Goal: Information Seeking & Learning: Learn about a topic

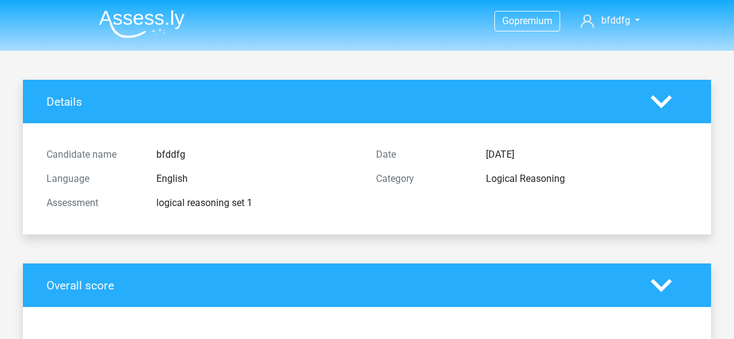
scroll to position [1755, 0]
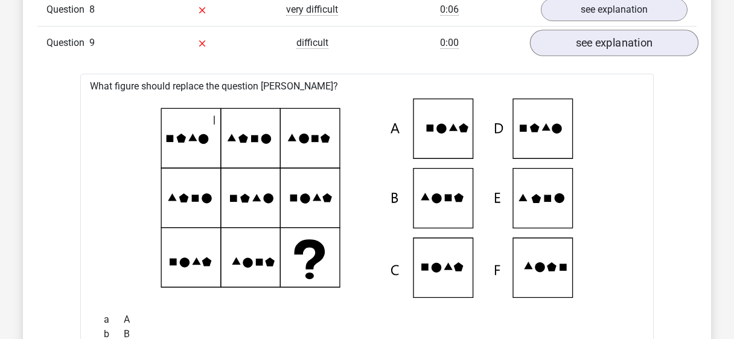
click at [625, 33] on link "see explanation" at bounding box center [614, 43] width 168 height 27
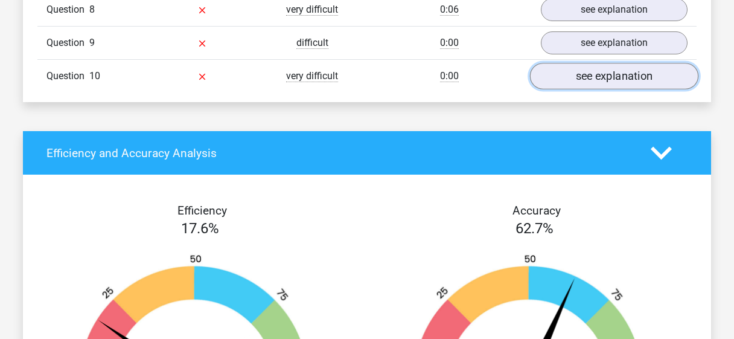
click at [606, 69] on link "see explanation" at bounding box center [614, 76] width 168 height 27
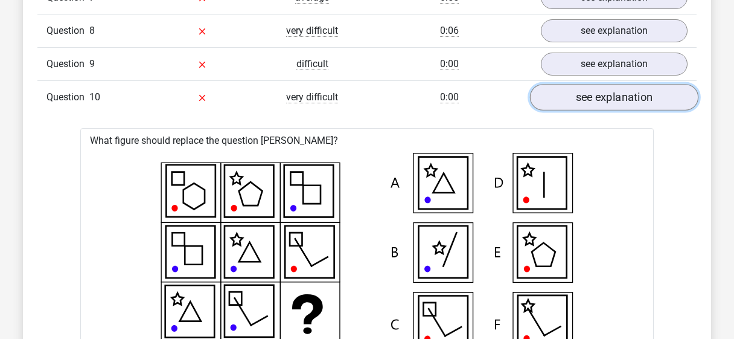
scroll to position [1734, 0]
click at [626, 96] on link "see explanation" at bounding box center [614, 98] width 168 height 27
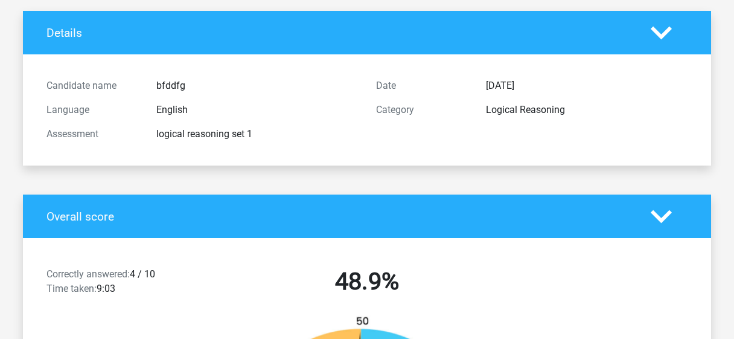
scroll to position [0, 0]
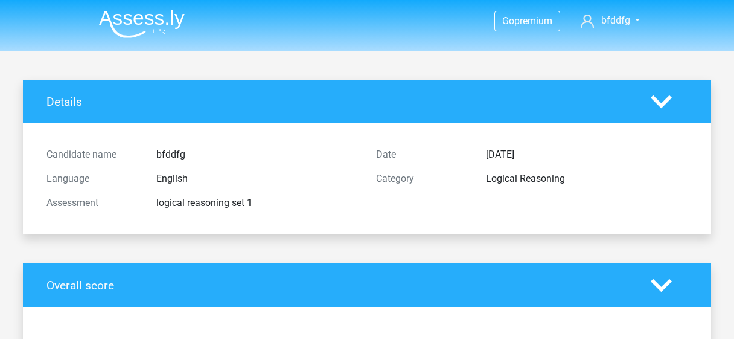
click at [155, 18] on img at bounding box center [142, 24] width 86 height 28
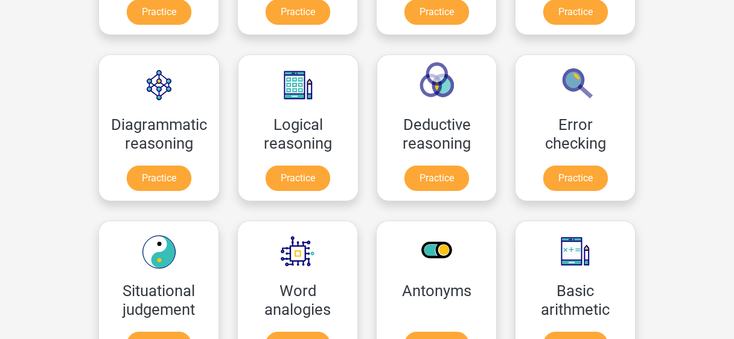
scroll to position [324, 0]
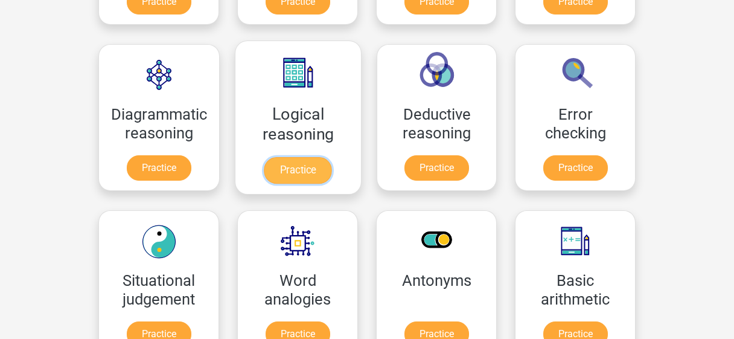
click at [309, 165] on link "Practice" at bounding box center [298, 170] width 68 height 27
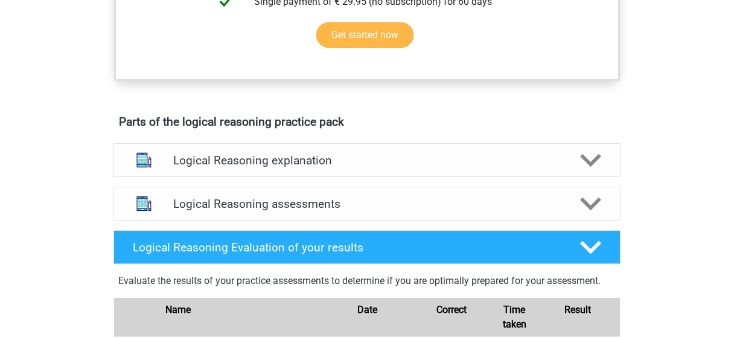
scroll to position [569, 0]
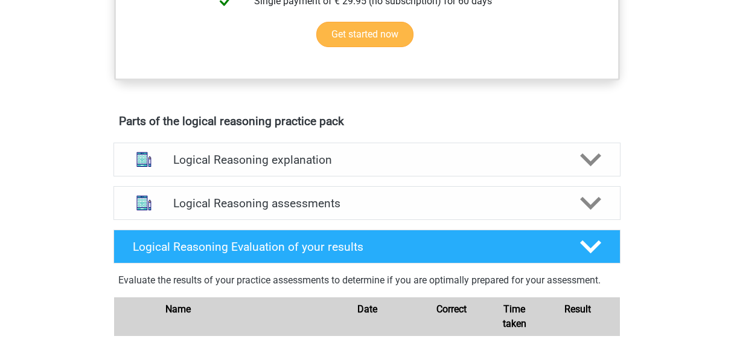
click at [342, 167] on h4 "Logical Reasoning explanation" at bounding box center [367, 160] width 388 height 14
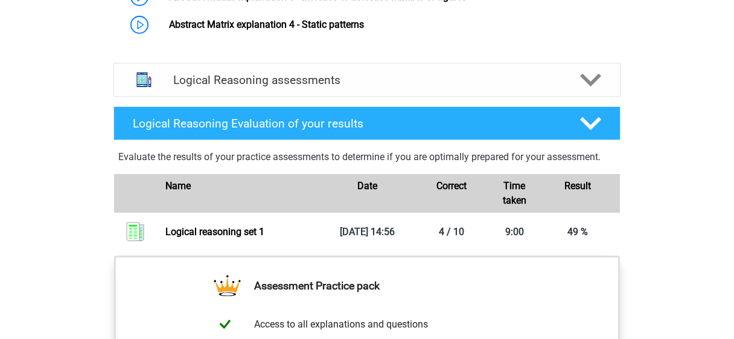
scroll to position [881, 0]
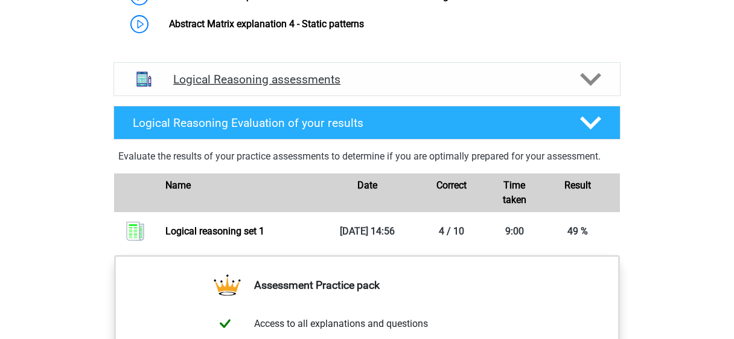
click at [385, 85] on h4 "Logical Reasoning assessments" at bounding box center [367, 79] width 388 height 14
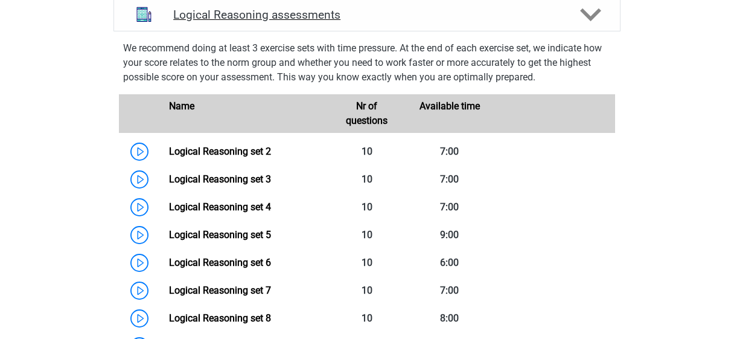
scroll to position [945, 0]
click at [432, 18] on div "Logical Reasoning assessments" at bounding box center [366, 15] width 507 height 34
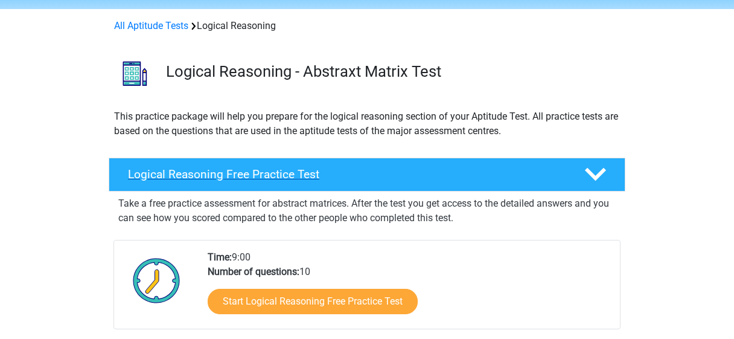
scroll to position [41, 0]
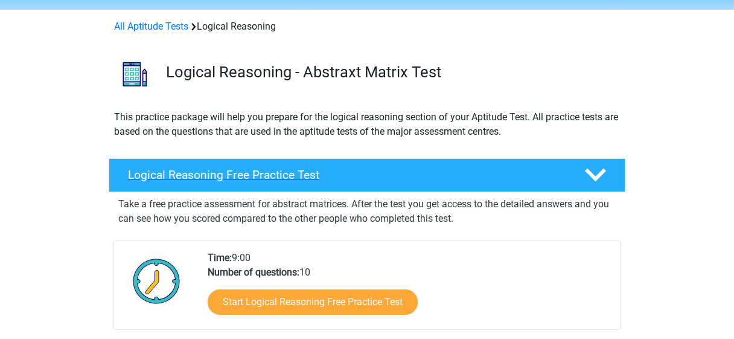
click at [438, 178] on h4 "Logical Reasoning Free Practice Test" at bounding box center [346, 175] width 437 height 14
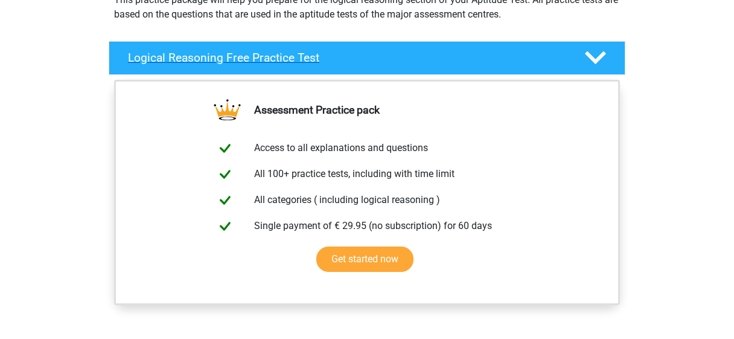
scroll to position [161, 0]
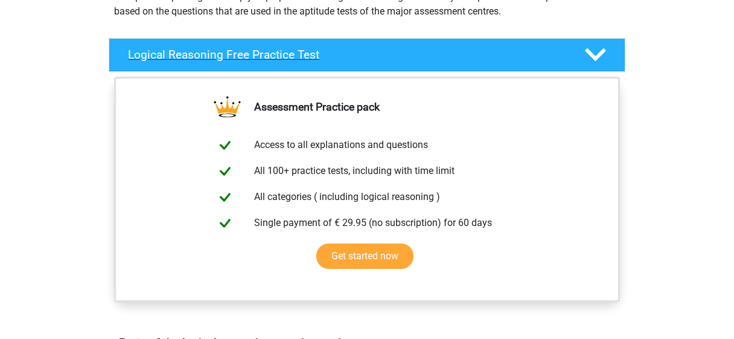
click at [485, 47] on div "Logical Reasoning Free Practice Test" at bounding box center [367, 55] width 517 height 34
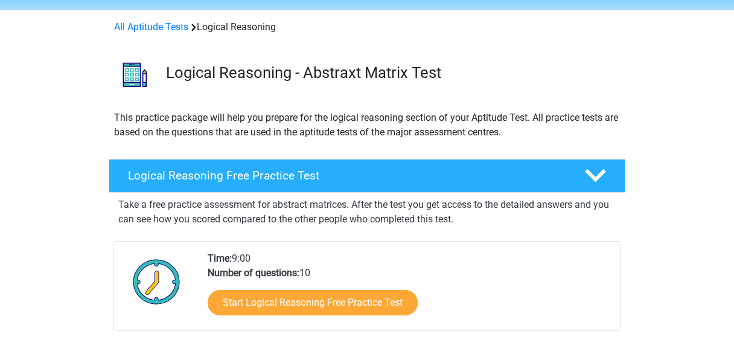
scroll to position [40, 0]
